Goal: Find specific page/section: Find specific page/section

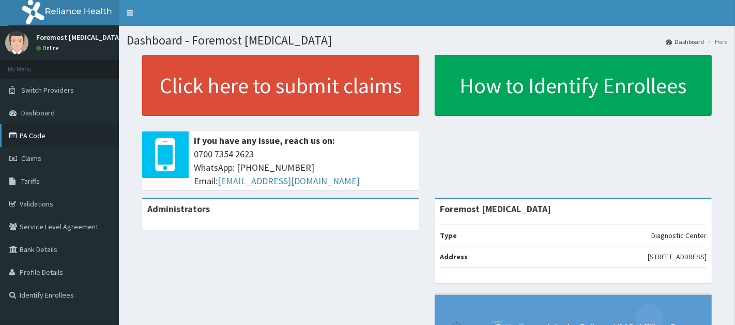
click at [7, 140] on link "PA Code" at bounding box center [59, 135] width 119 height 23
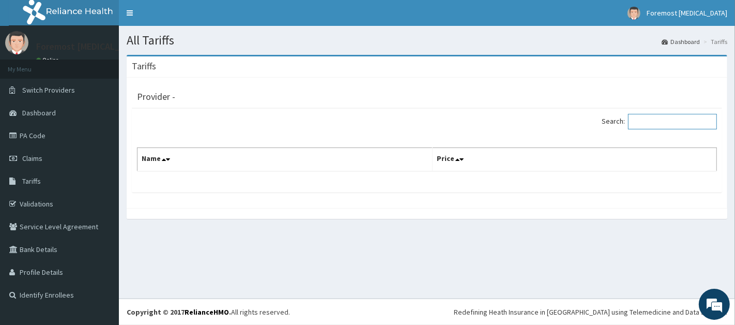
click at [674, 123] on input "Search:" at bounding box center [672, 122] width 89 height 16
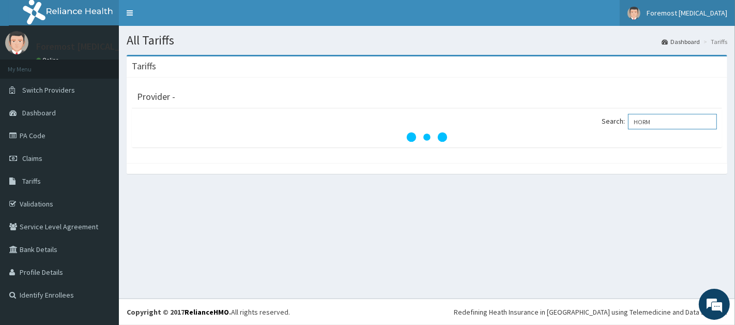
type input "HORM"
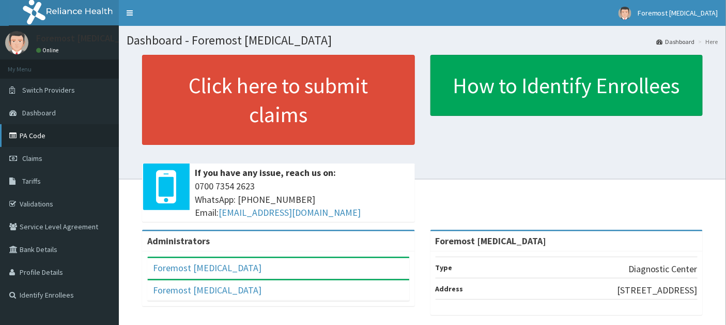
click at [59, 134] on link "PA Code" at bounding box center [59, 135] width 119 height 23
